Goal: Information Seeking & Learning: Learn about a topic

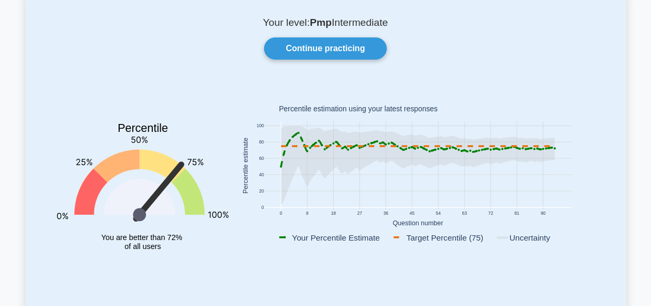
scroll to position [69, 0]
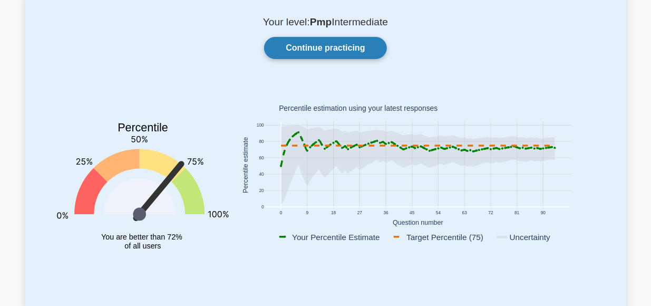
click at [331, 49] on link "Continue practicing" at bounding box center [325, 48] width 122 height 22
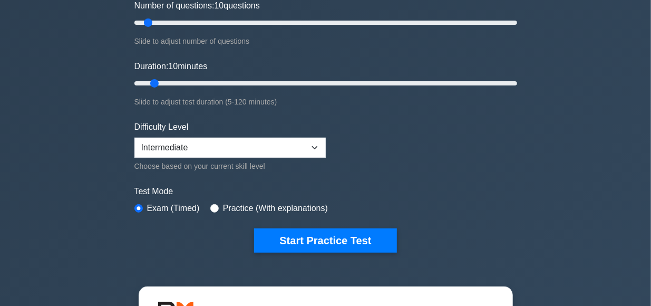
scroll to position [156, 0]
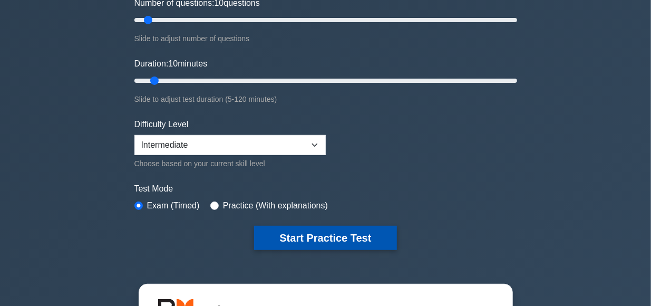
click at [315, 235] on button "Start Practice Test" at bounding box center [325, 238] width 142 height 24
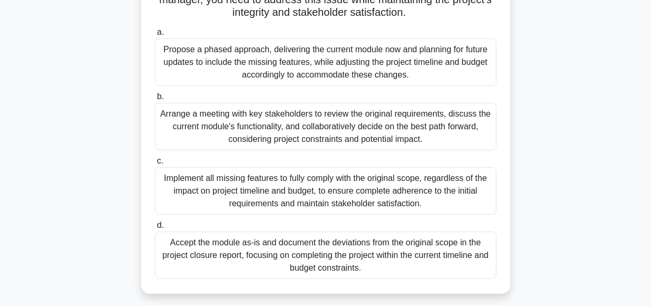
scroll to position [162, 0]
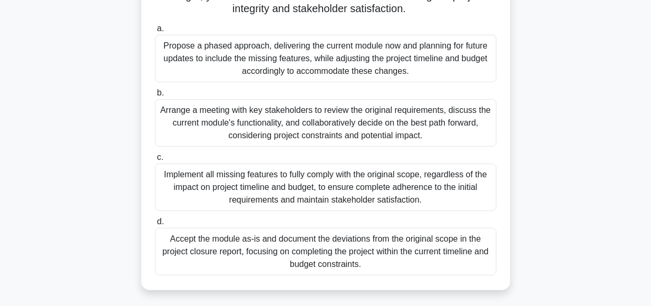
click at [362, 121] on div "Arrange a meeting with key stakeholders to review the original requirements, di…" at bounding box center [326, 122] width 342 height 47
click at [155, 97] on input "b. Arrange a meeting with key stakeholders to review the original requirements,…" at bounding box center [155, 93] width 0 height 7
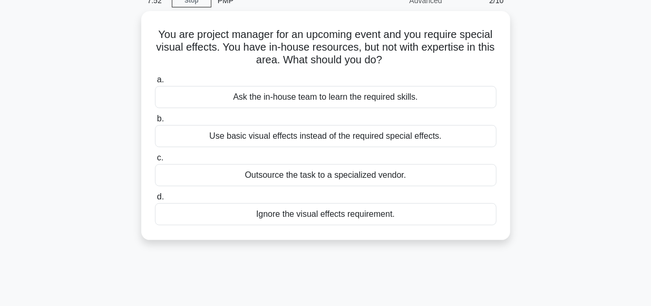
scroll to position [52, 0]
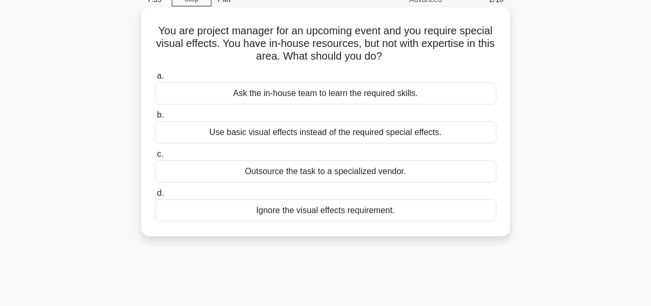
click at [301, 170] on div "Outsource the task to a specialized vendor." at bounding box center [326, 171] width 342 height 22
click at [155, 158] on input "c. Outsource the task to a specialized vendor." at bounding box center [155, 154] width 0 height 7
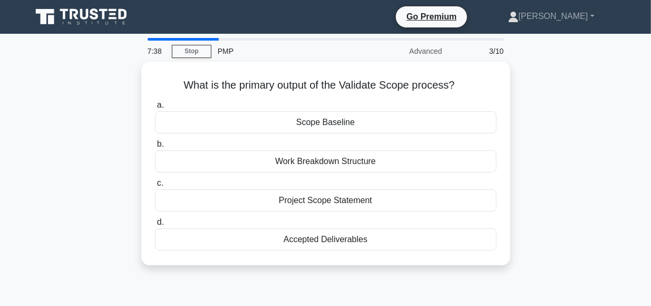
scroll to position [0, 0]
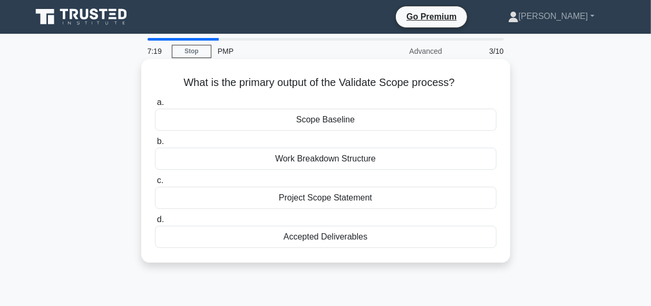
click at [331, 235] on div "Accepted Deliverables" at bounding box center [326, 237] width 342 height 22
click at [155, 223] on input "d. Accepted Deliverables" at bounding box center [155, 219] width 0 height 7
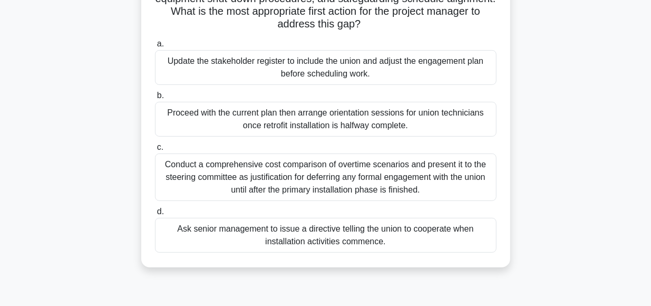
scroll to position [139, 0]
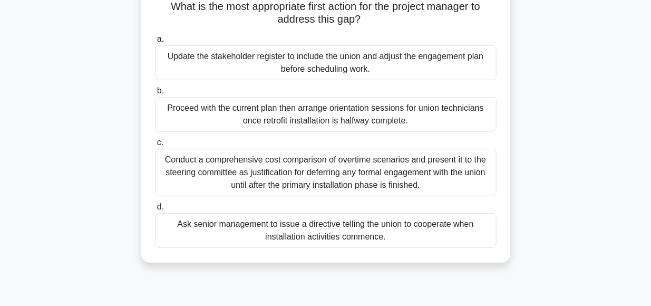
click at [319, 168] on div "Conduct a comprehensive cost comparison of overtime scenarios and present it to…" at bounding box center [326, 172] width 342 height 47
click at [155, 146] on input "c. Conduct a comprehensive cost comparison of overtime scenarios and present it…" at bounding box center [155, 142] width 0 height 7
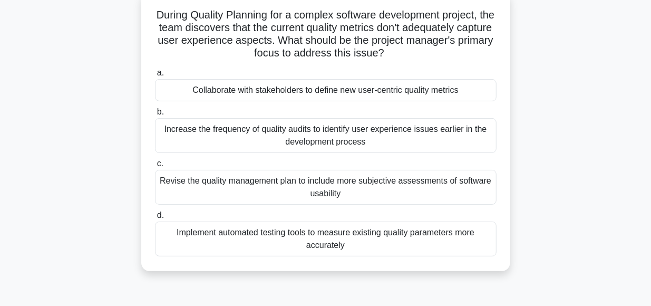
scroll to position [71, 0]
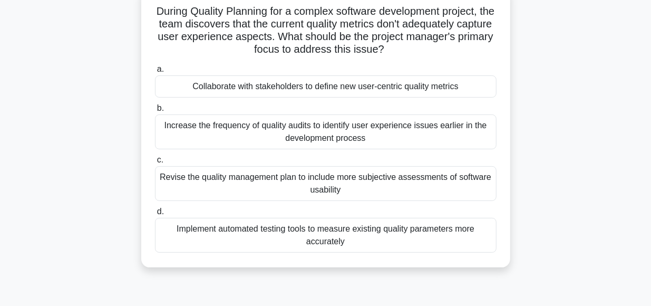
click at [356, 90] on div "Collaborate with stakeholders to define new user-centric quality metrics" at bounding box center [326, 86] width 342 height 22
click at [155, 73] on input "a. Collaborate with stakeholders to define new user-centric quality metrics" at bounding box center [155, 69] width 0 height 7
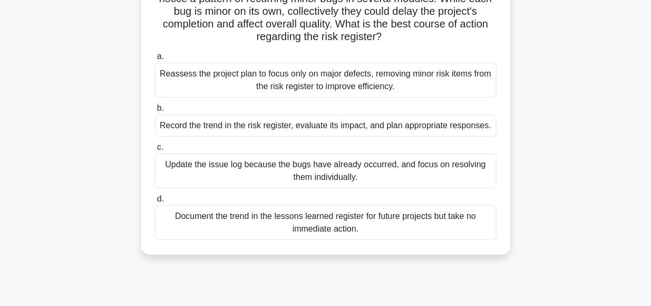
scroll to position [99, 0]
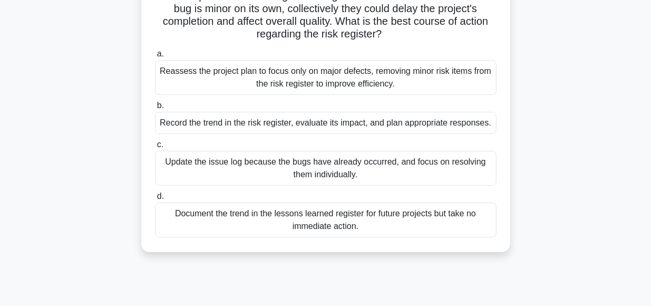
click at [317, 126] on div "Record the trend in the risk register, evaluate its impact, and plan appropriat…" at bounding box center [326, 123] width 342 height 22
click at [155, 109] on input "b. Record the trend in the risk register, evaluate its impact, and plan appropr…" at bounding box center [155, 105] width 0 height 7
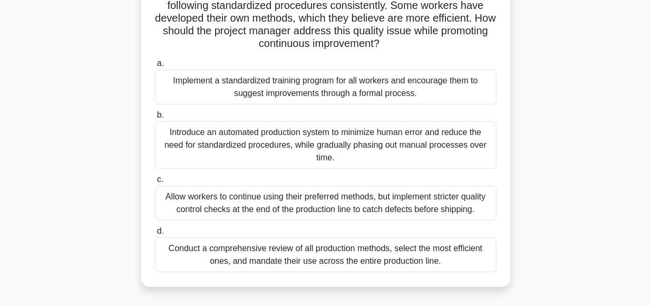
scroll to position [118, 0]
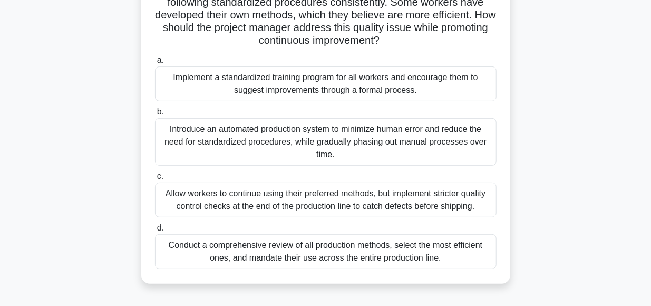
click at [307, 92] on div "Implement a standardized training program for all workers and encourage them to…" at bounding box center [326, 83] width 342 height 35
click at [155, 64] on input "a. Implement a standardized training program for all workers and encourage them…" at bounding box center [155, 60] width 0 height 7
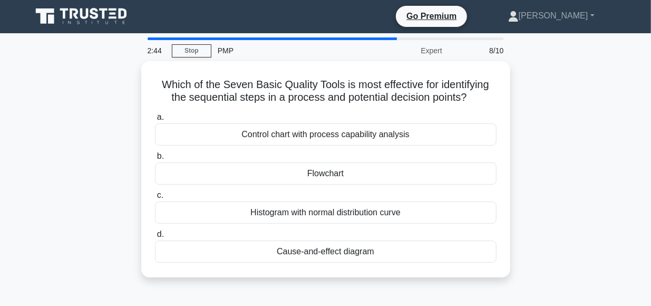
scroll to position [0, 0]
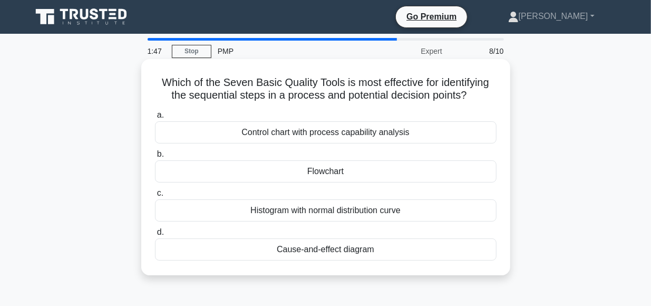
click at [322, 170] on div "Flowchart" at bounding box center [326, 171] width 342 height 22
click at [155, 158] on input "b. Flowchart" at bounding box center [155, 154] width 0 height 7
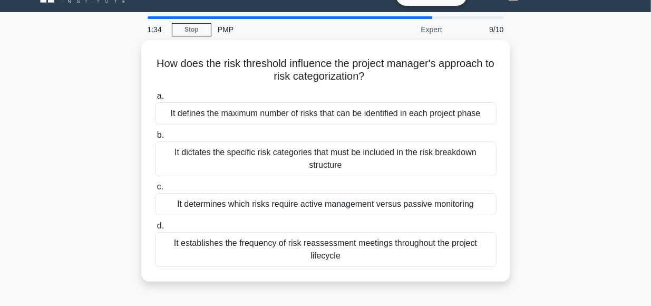
scroll to position [25, 0]
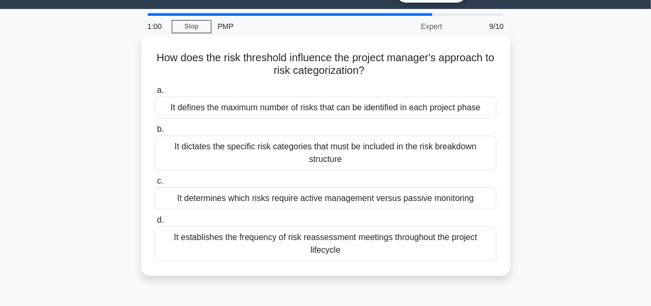
click at [310, 109] on div "It defines the maximum number of risks that can be identified in each project p…" at bounding box center [326, 108] width 342 height 22
click at [155, 94] on input "a. It defines the maximum number of risks that can be identified in each projec…" at bounding box center [155, 90] width 0 height 7
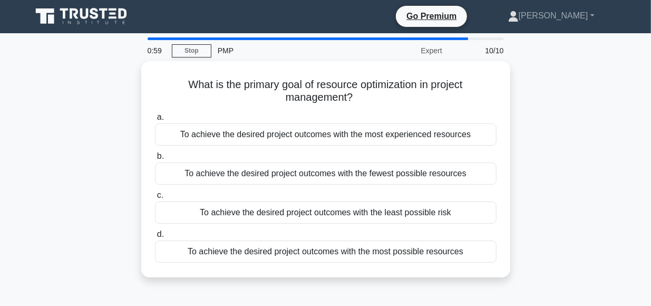
scroll to position [0, 0]
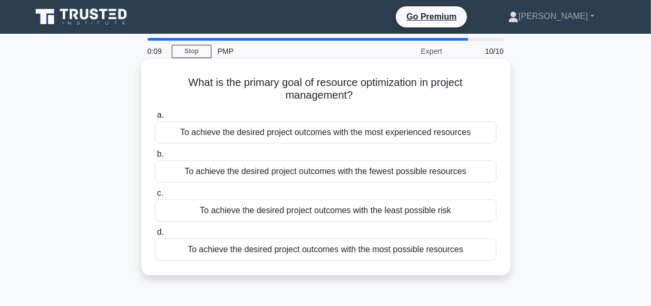
click at [327, 249] on div "To achieve the desired project outcomes with the most possible resources" at bounding box center [326, 249] width 342 height 22
click at [155, 236] on input "d. To achieve the desired project outcomes with the most possible resources" at bounding box center [155, 232] width 0 height 7
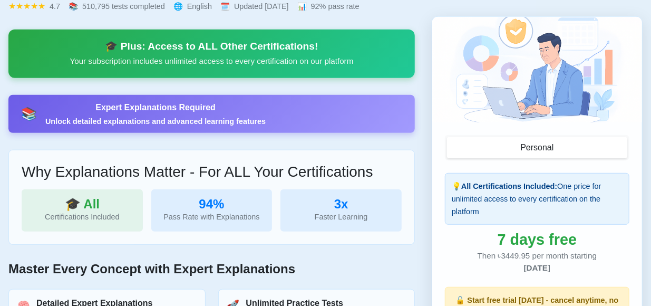
scroll to position [265, 0]
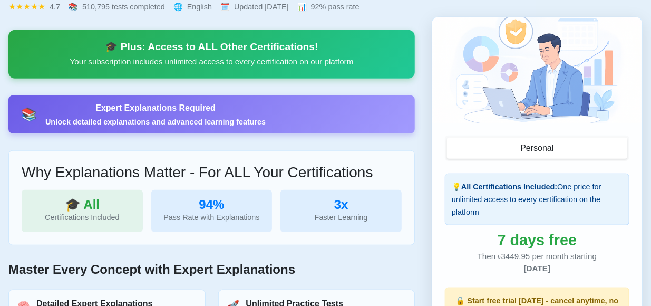
click at [202, 262] on h2 "Master Every Concept with Expert Explanations" at bounding box center [211, 269] width 407 height 15
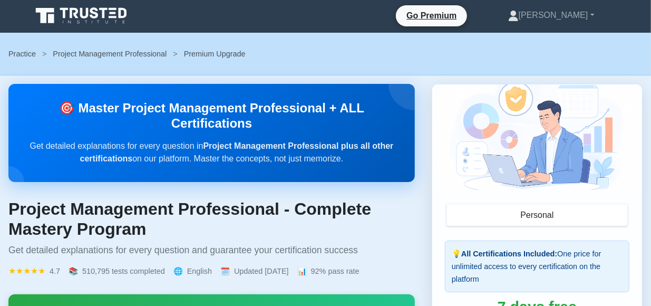
scroll to position [0, 0]
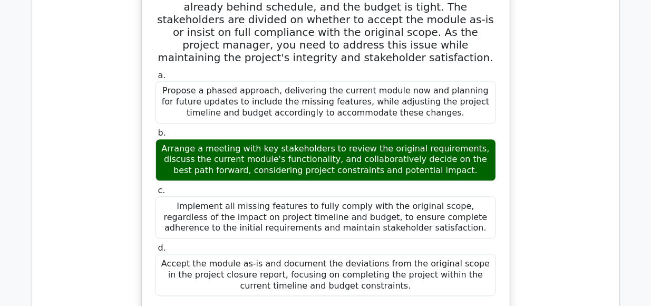
scroll to position [1044, 0]
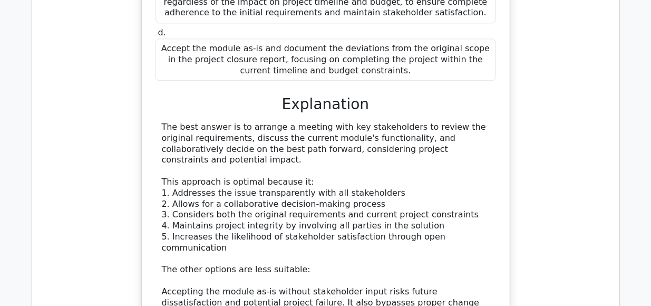
scroll to position [1264, 0]
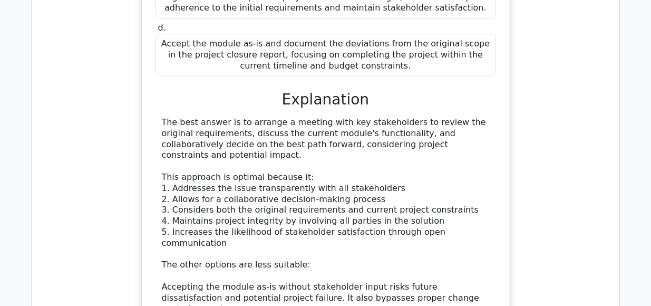
click at [576, 229] on div "During a large-scale IT project, the scope verification process reveals that a …" at bounding box center [326, 113] width 571 height 801
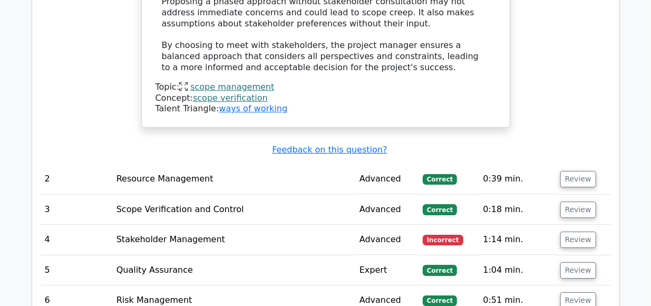
scroll to position [1637, 0]
click at [574, 170] on button "Review" at bounding box center [579, 178] width 36 height 16
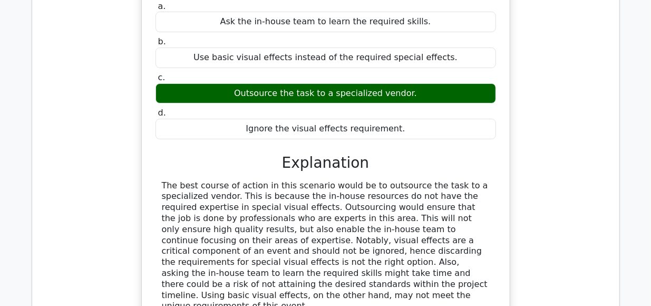
scroll to position [1893, 0]
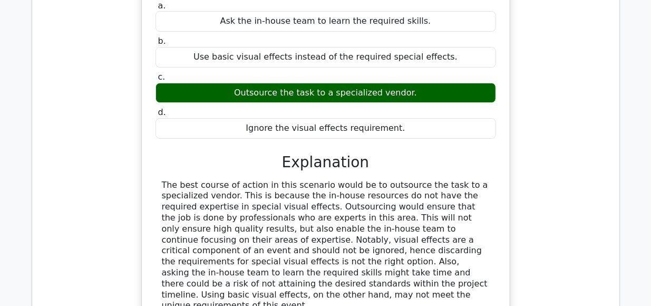
click at [527, 214] on div "You are project manager for an upcoming event and you require special visual ef…" at bounding box center [326, 159] width 571 height 440
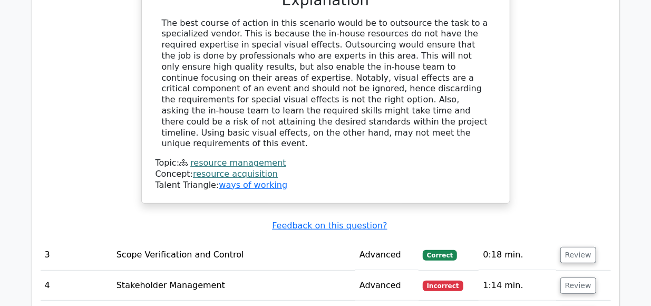
scroll to position [2058, 0]
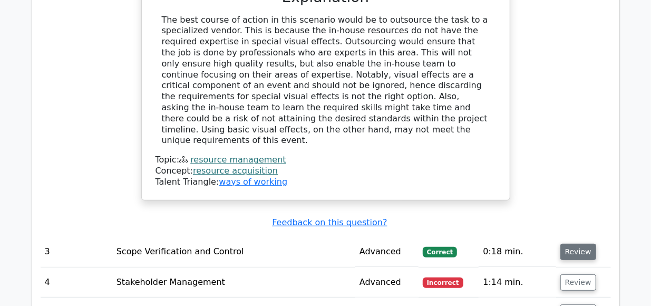
click at [575, 244] on button "Review" at bounding box center [579, 252] width 36 height 16
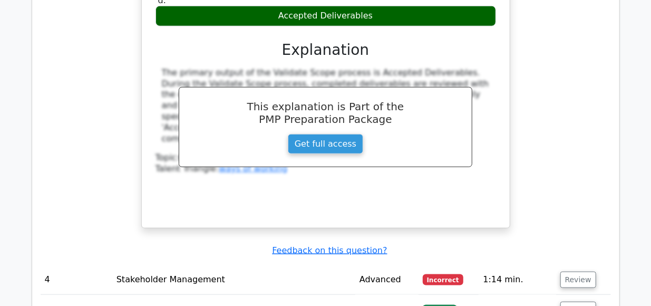
scroll to position [2474, 0]
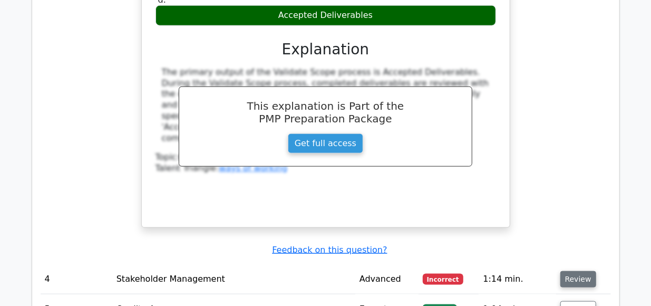
click at [571, 271] on button "Review" at bounding box center [579, 279] width 36 height 16
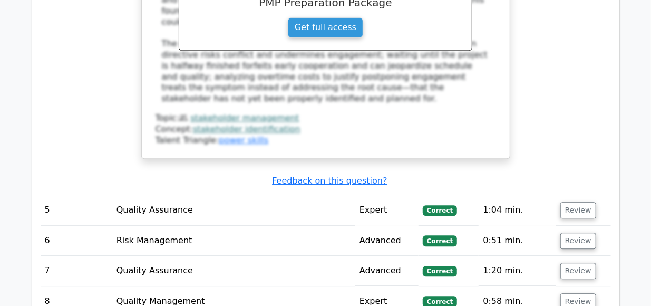
scroll to position [3188, 0]
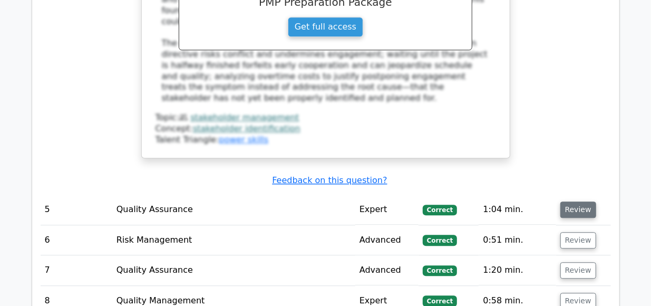
click at [572, 201] on button "Review" at bounding box center [579, 209] width 36 height 16
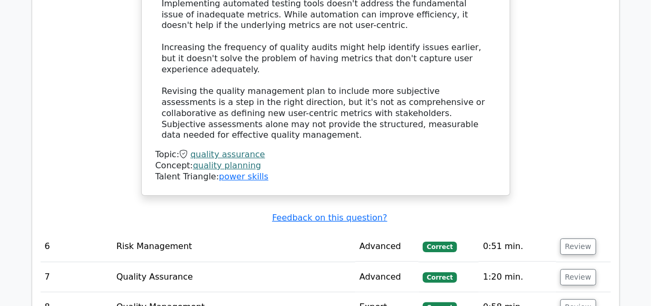
scroll to position [3877, 0]
click at [584, 238] on button "Review" at bounding box center [579, 246] width 36 height 16
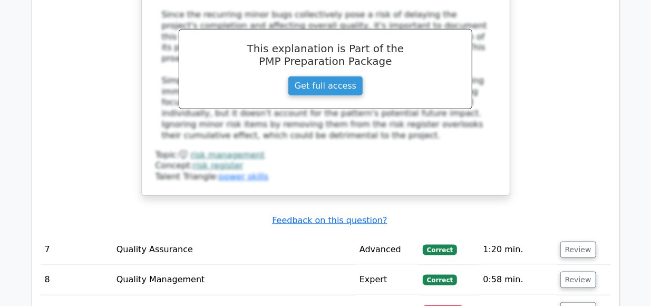
scroll to position [4440, 0]
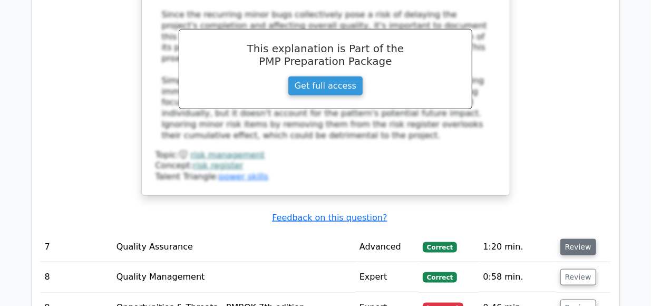
click at [576, 238] on button "Review" at bounding box center [579, 246] width 36 height 16
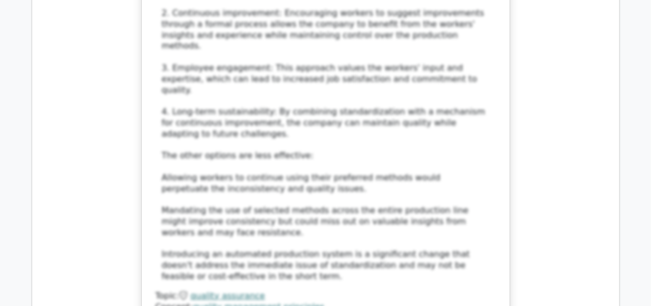
scroll to position [5174, 0]
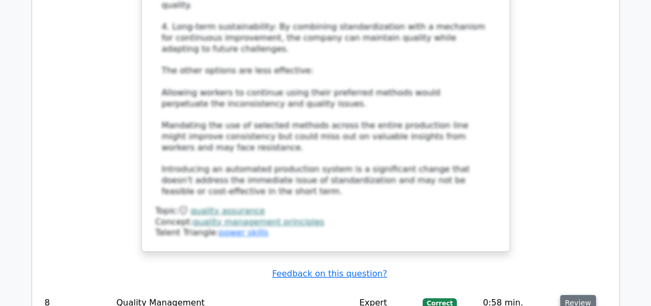
scroll to position [5263, 0]
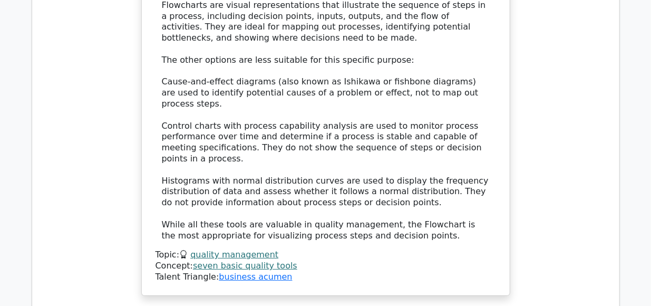
scroll to position [5851, 0]
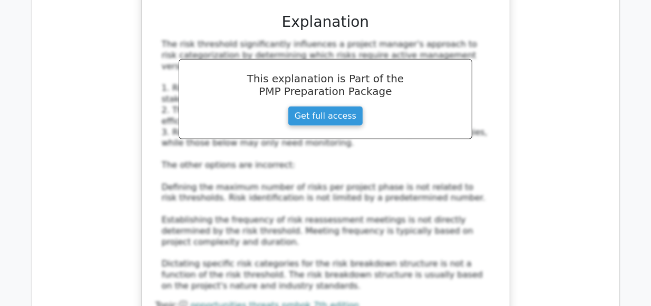
scroll to position [6446, 0]
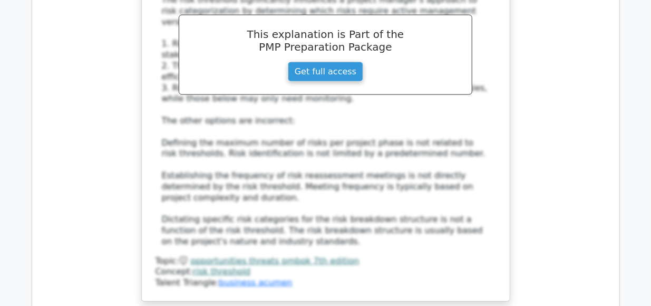
scroll to position [6489, 0]
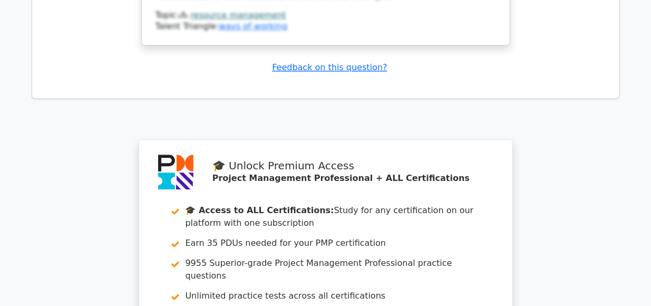
scroll to position [7219, 0]
